Goal: Task Accomplishment & Management: Use online tool/utility

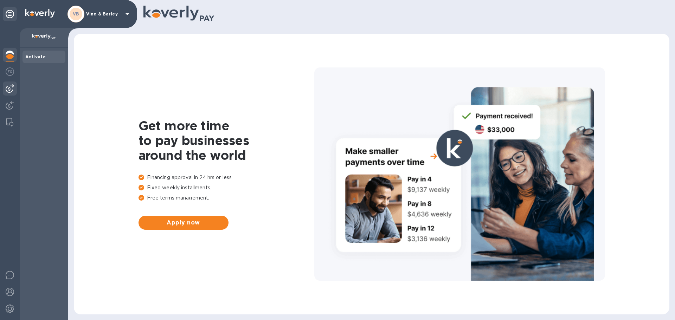
click at [13, 89] on img at bounding box center [10, 88] width 8 height 8
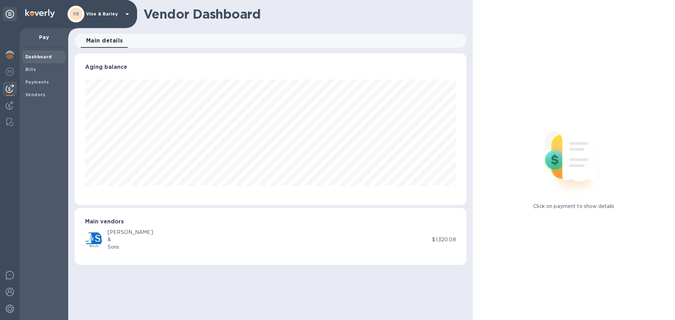
scroll to position [152, 392]
click at [29, 70] on b "Bills" at bounding box center [30, 69] width 11 height 5
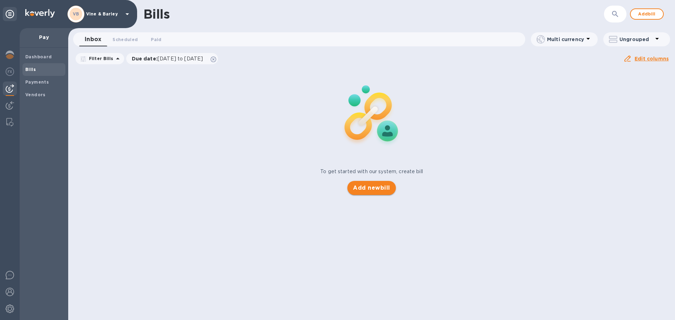
click at [363, 190] on div "Bills ​ Add bill Inbox 0 Scheduled 0 Paid 0 Multi currency Ungrouped Filter Bil…" at bounding box center [371, 160] width 607 height 320
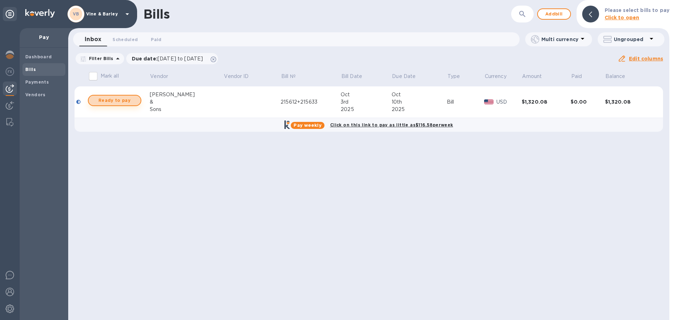
click at [104, 103] on span "Ready to pay" at bounding box center [114, 100] width 41 height 8
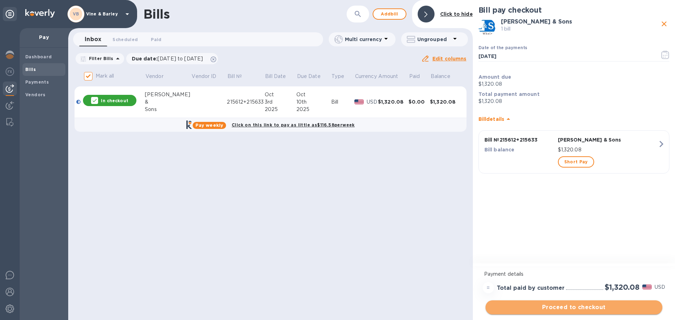
click at [564, 306] on span "Proceed to checkout" at bounding box center [574, 307] width 166 height 8
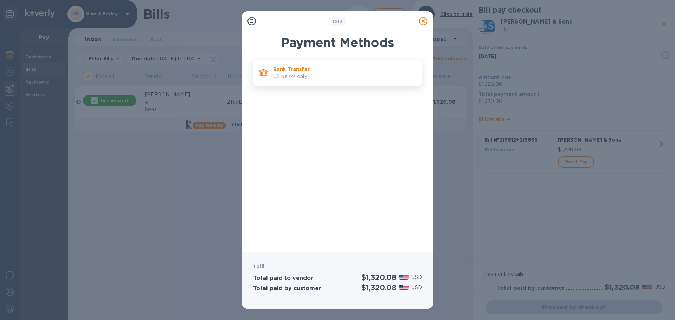
click at [335, 82] on div "Bank Transfer US banks only." at bounding box center [344, 73] width 148 height 20
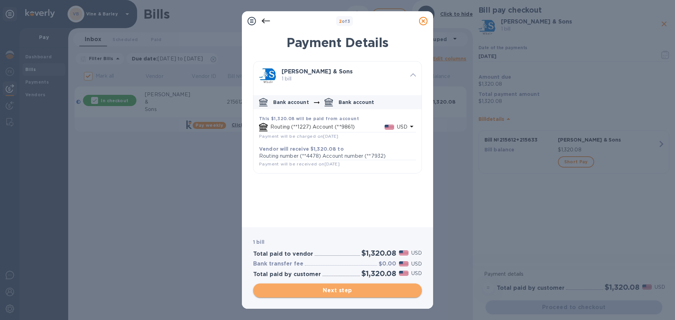
click at [374, 293] on span "Next step" at bounding box center [338, 291] width 158 height 8
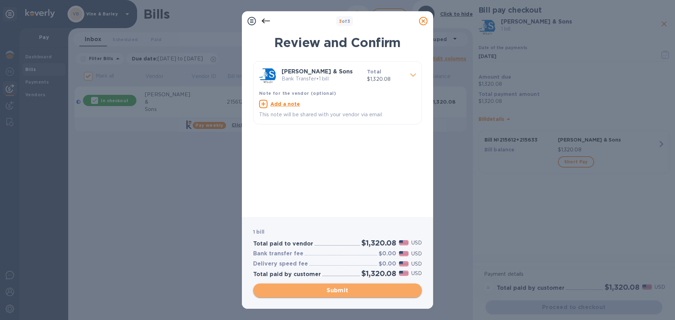
click at [374, 293] on span "Submit" at bounding box center [338, 291] width 158 height 8
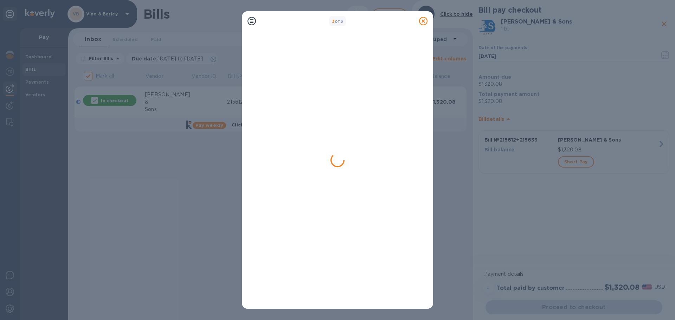
checkbox input "false"
